Goal: Task Accomplishment & Management: Use online tool/utility

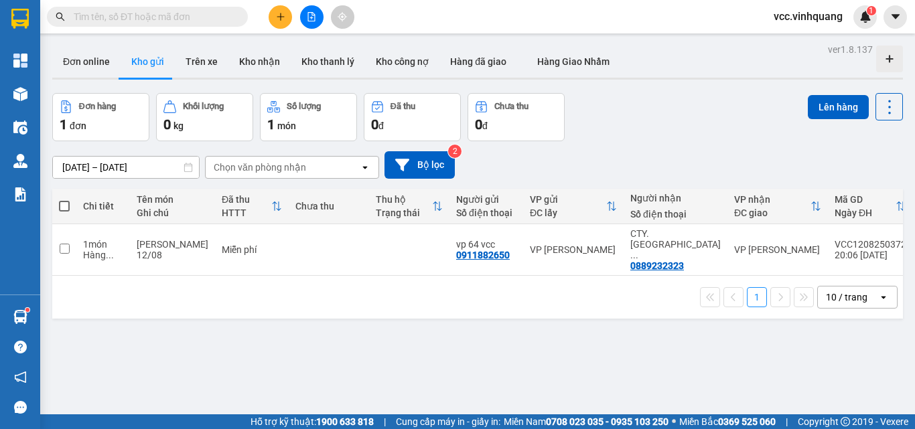
drag, startPoint x: 58, startPoint y: 206, endPoint x: 133, endPoint y: 207, distance: 75.0
click at [57, 207] on th at bounding box center [64, 207] width 24 height 36
click at [57, 235] on td at bounding box center [64, 250] width 24 height 52
checkbox input "true"
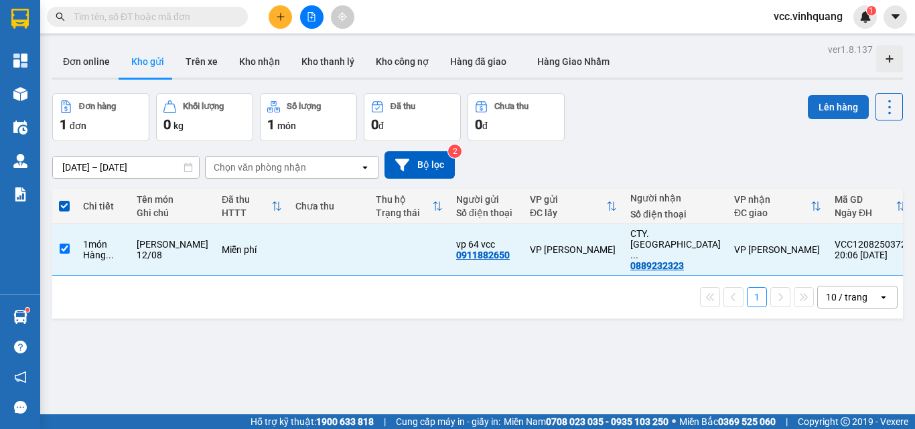
click at [816, 109] on button "Lên hàng" at bounding box center [838, 107] width 61 height 24
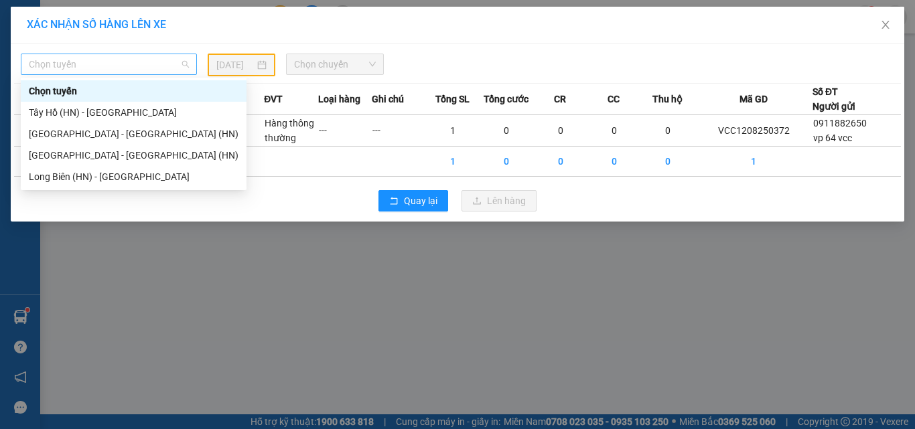
click at [81, 68] on span "Chọn tuyến" at bounding box center [109, 64] width 160 height 20
click at [114, 115] on div "Tây Hồ (HN) - [GEOGRAPHIC_DATA]" at bounding box center [134, 112] width 210 height 15
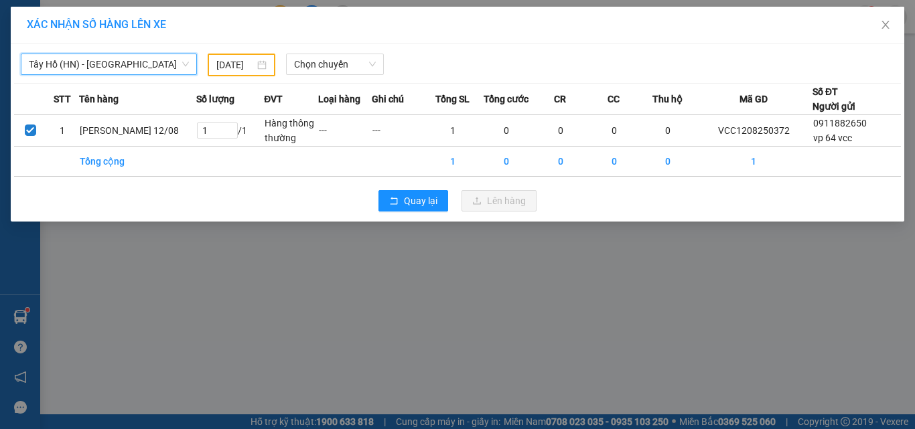
click at [222, 58] on input "[DATE]" at bounding box center [235, 65] width 38 height 15
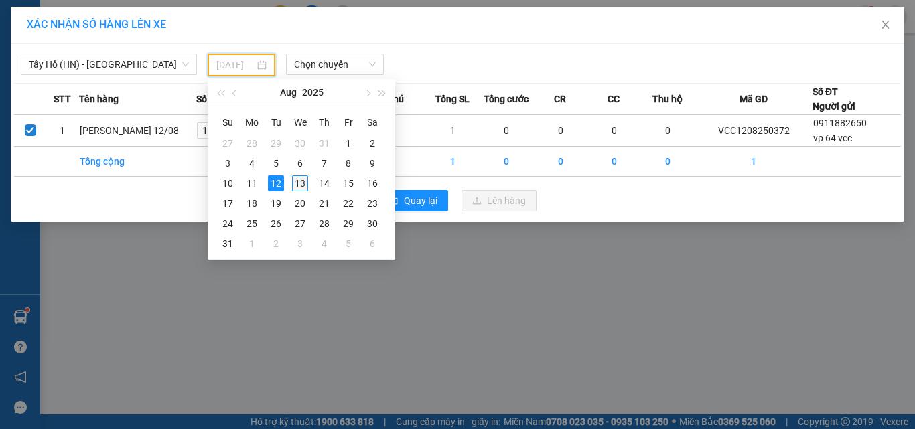
click at [300, 182] on div "13" at bounding box center [300, 184] width 16 height 16
type input "[DATE]"
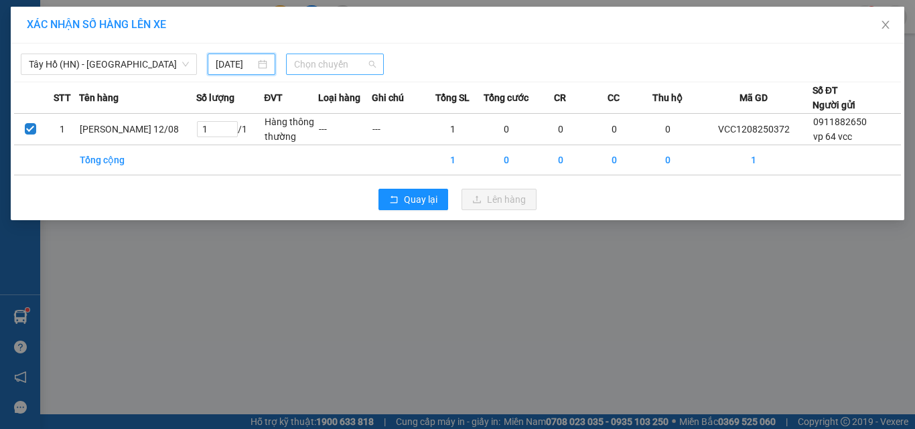
click at [342, 61] on span "Chọn chuyến" at bounding box center [335, 64] width 82 height 20
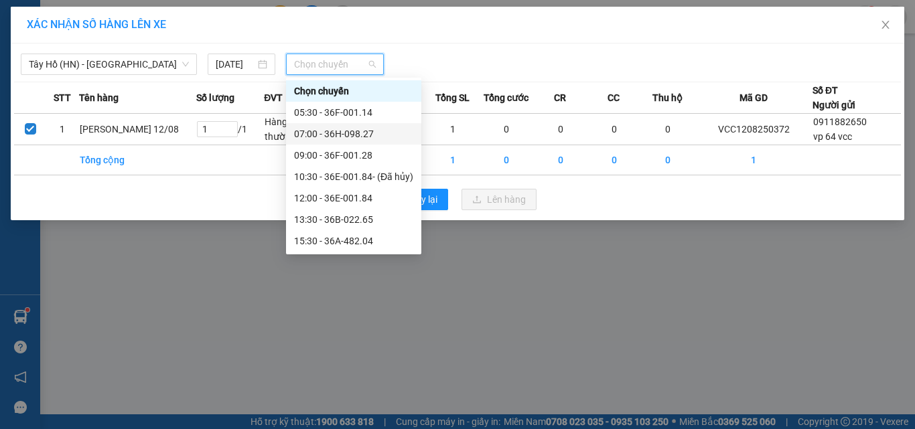
click at [343, 133] on div "07:00 - 36H-098.27" at bounding box center [353, 134] width 119 height 15
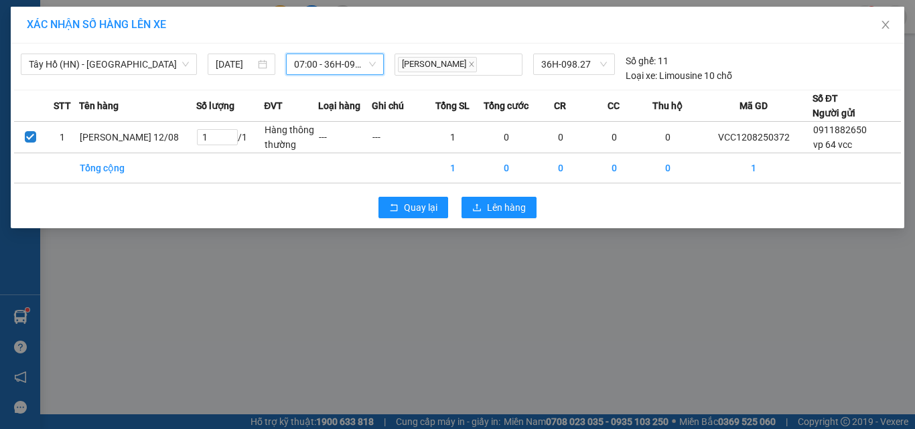
click at [507, 194] on div "Quay lại Lên hàng" at bounding box center [457, 207] width 887 height 35
click at [513, 207] on span "Lên hàng" at bounding box center [506, 207] width 39 height 15
